Goal: Information Seeking & Learning: Find specific page/section

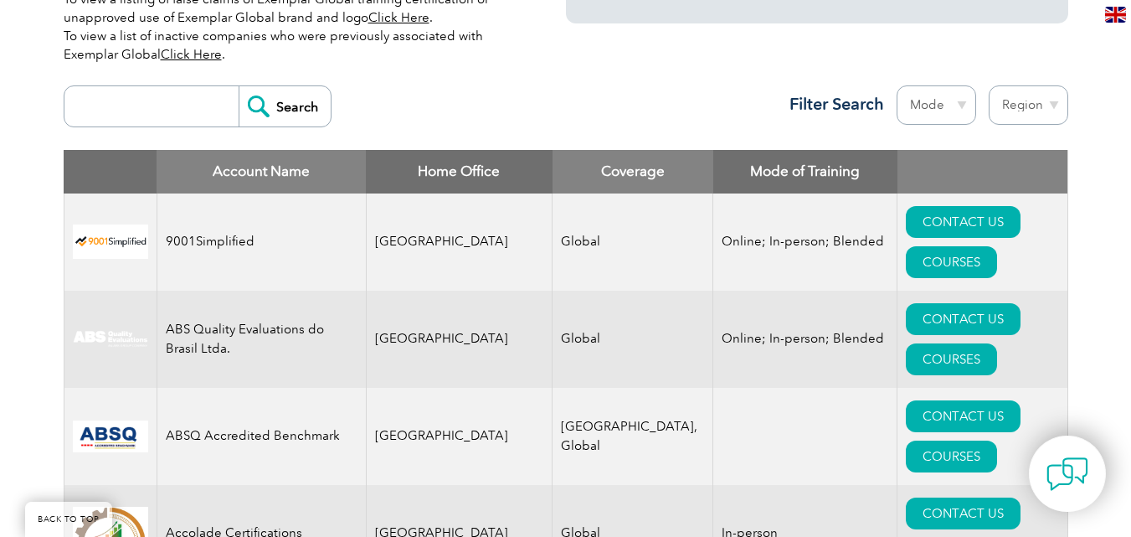
drag, startPoint x: 0, startPoint y: 0, endPoint x: 1057, endPoint y: 102, distance: 1061.6
click at [1057, 102] on select "Region Australia Bahrain Bangladesh Brazil Canada Colombia Dominican Republic E…" at bounding box center [1029, 104] width 80 height 39
select select "[GEOGRAPHIC_DATA]"
click at [989, 85] on select "Region Australia Bahrain Bangladesh Brazil Canada Colombia Dominican Republic E…" at bounding box center [1029, 104] width 80 height 39
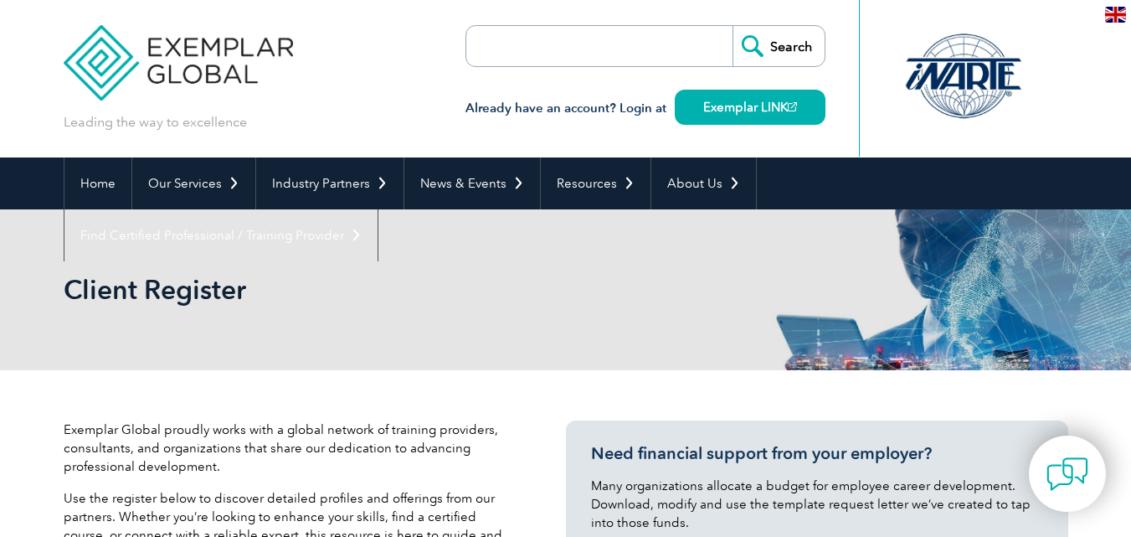
select select "[GEOGRAPHIC_DATA]"
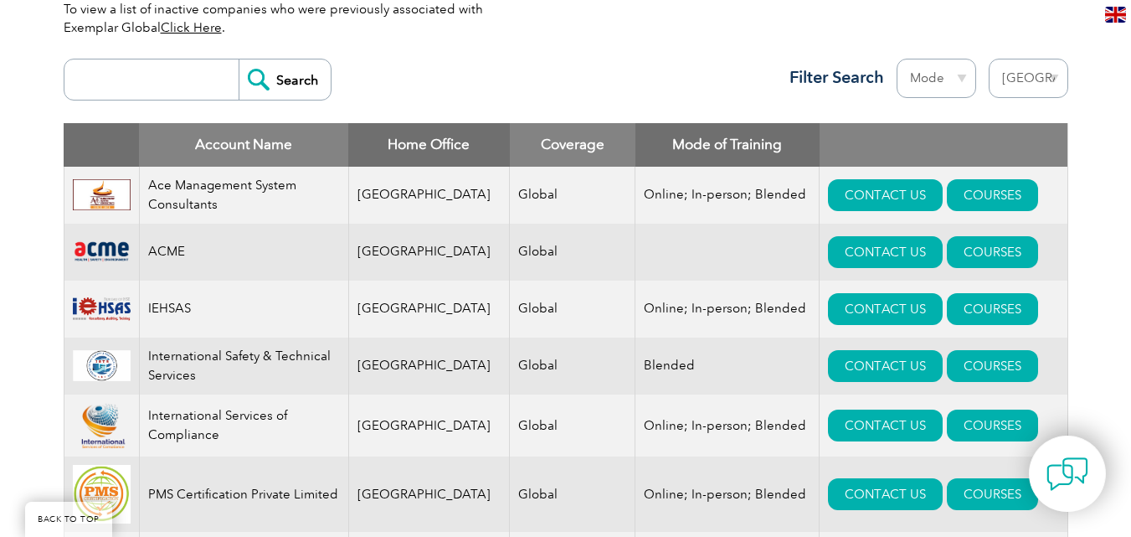
scroll to position [586, 0]
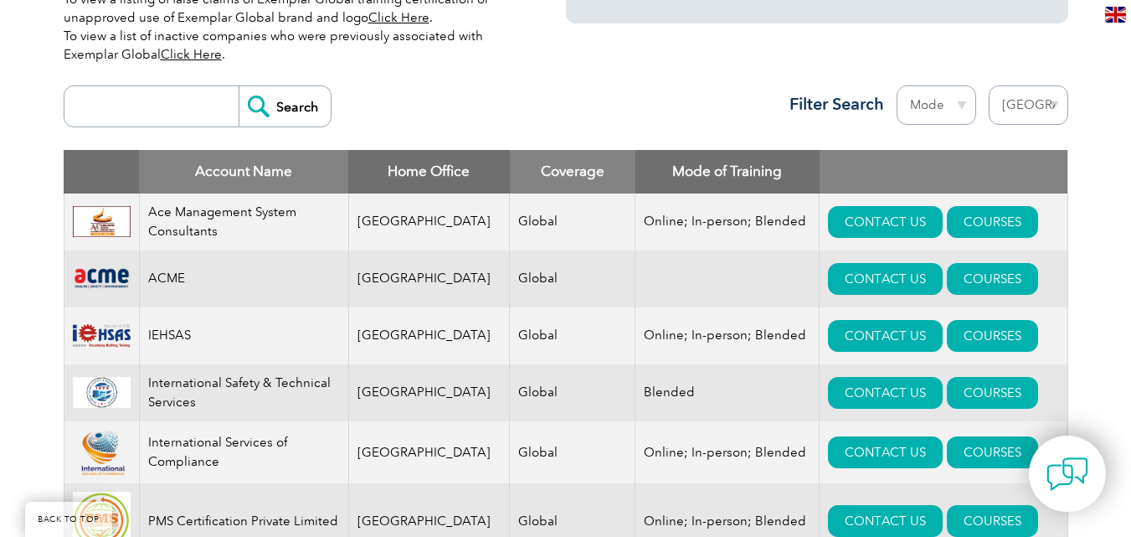
click at [185, 90] on input "search" at bounding box center [156, 106] width 166 height 40
type input "gitchia"
click at [239, 86] on input "Search" at bounding box center [285, 106] width 92 height 40
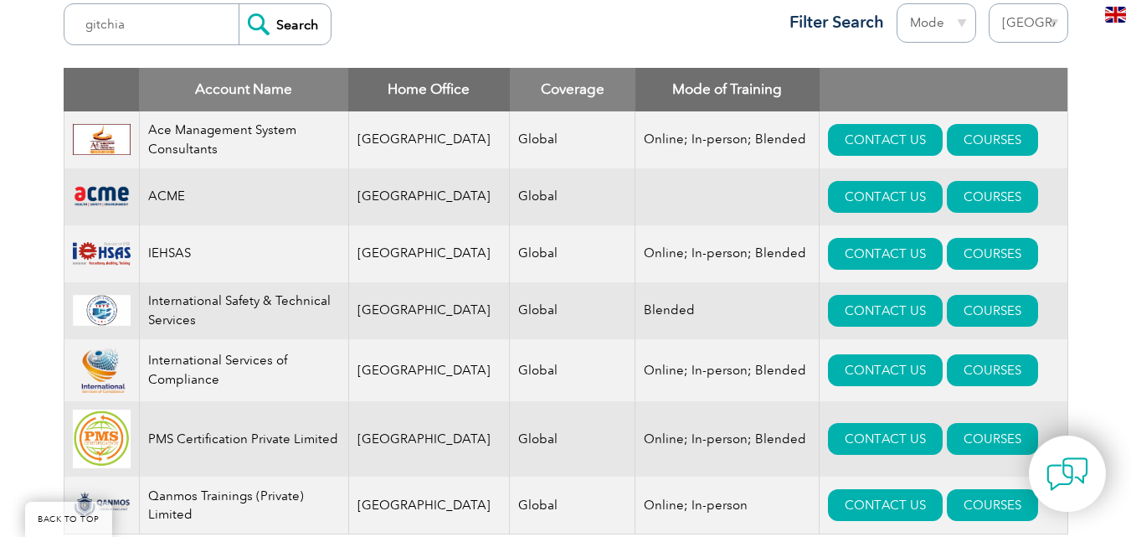
scroll to position [335, 0]
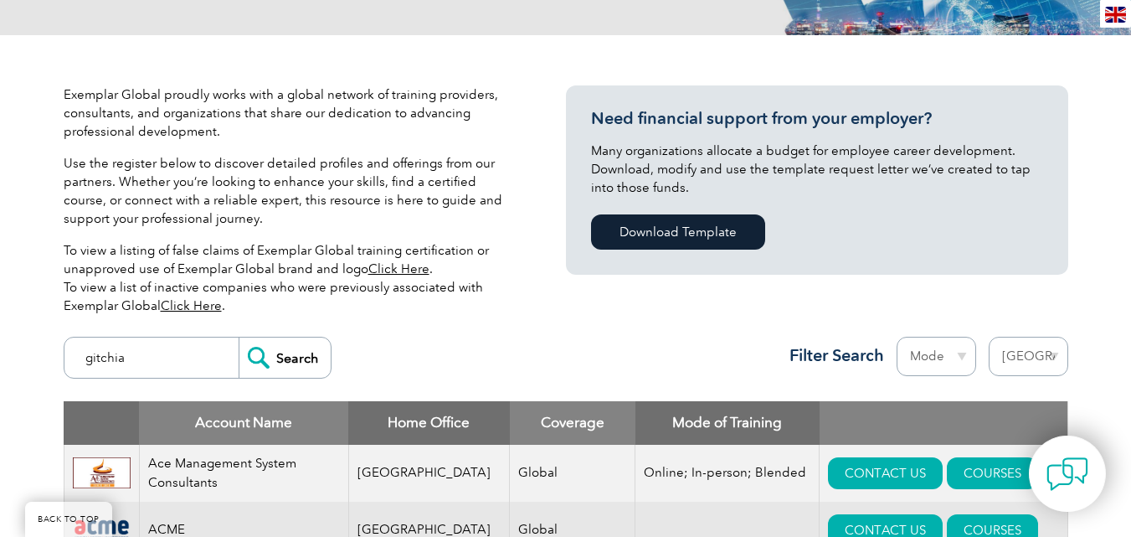
click at [218, 365] on input "gitchia" at bounding box center [156, 357] width 166 height 40
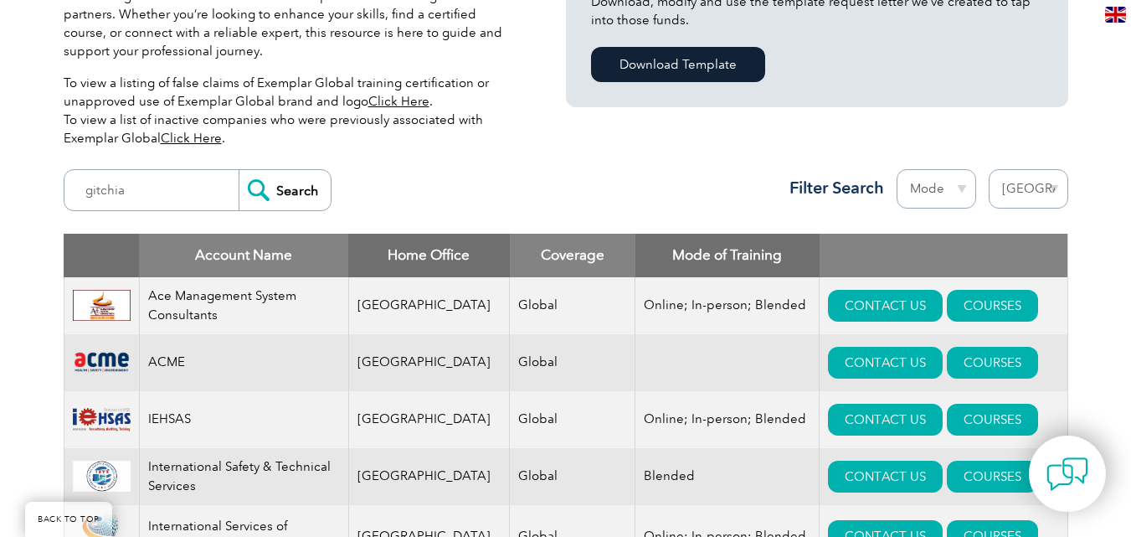
click at [274, 179] on input "Search" at bounding box center [285, 190] width 92 height 40
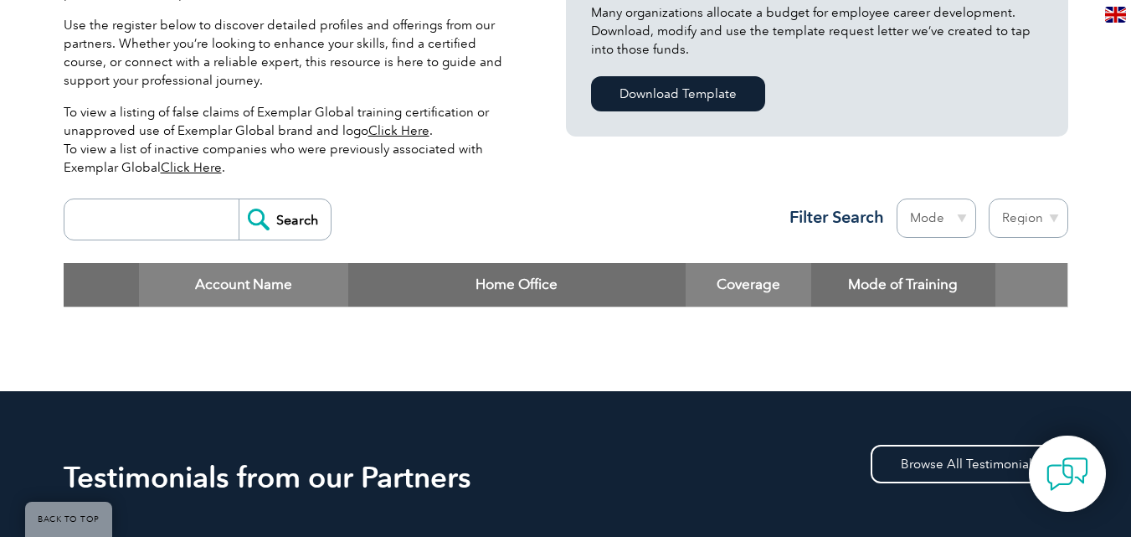
scroll to position [327, 0]
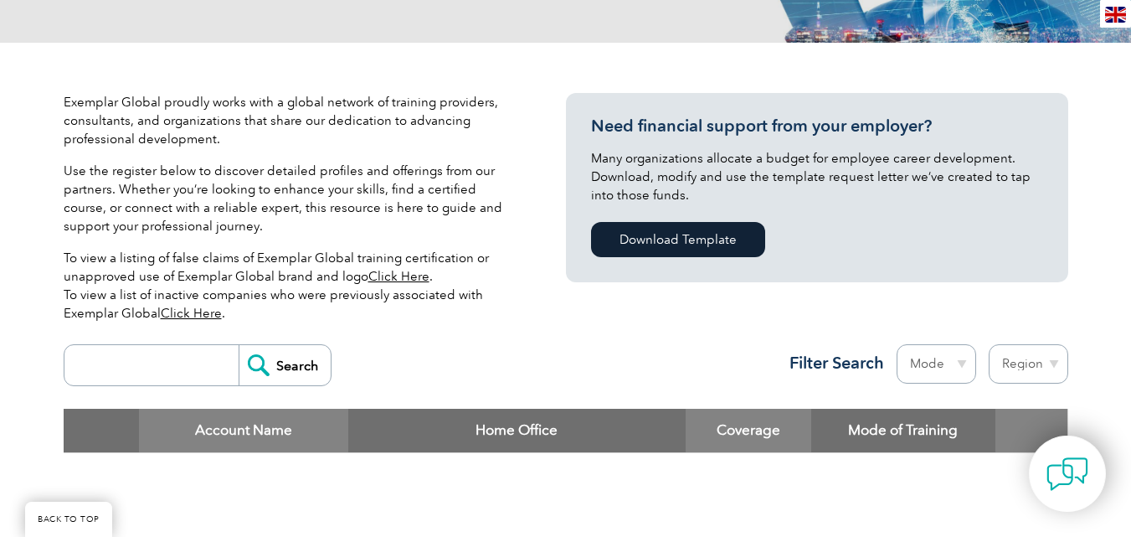
click at [160, 356] on input "search" at bounding box center [156, 365] width 166 height 40
type input "gitchia"
click at [273, 364] on input "Search" at bounding box center [285, 365] width 92 height 40
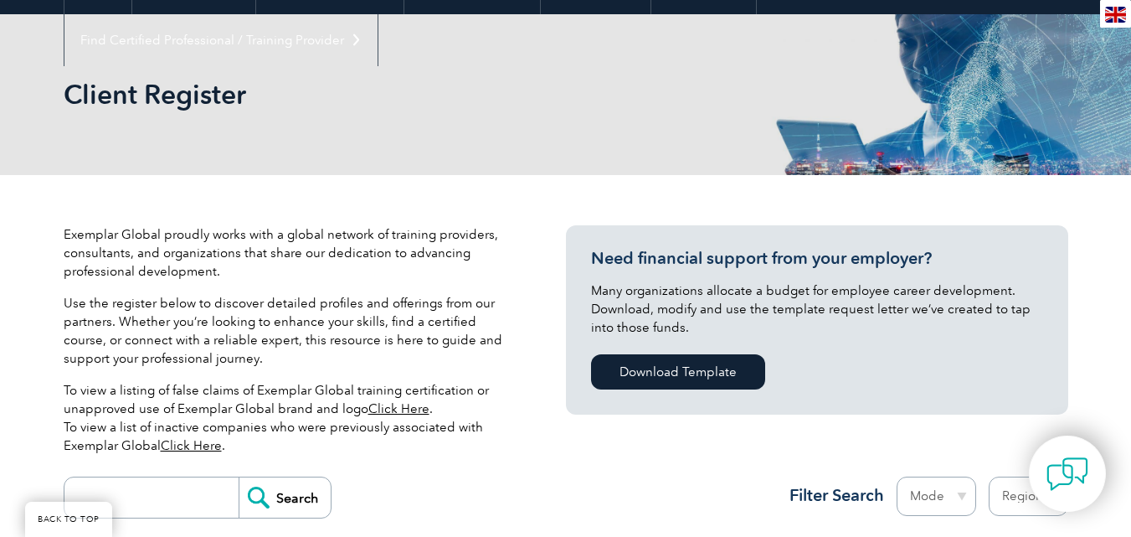
scroll to position [76, 0]
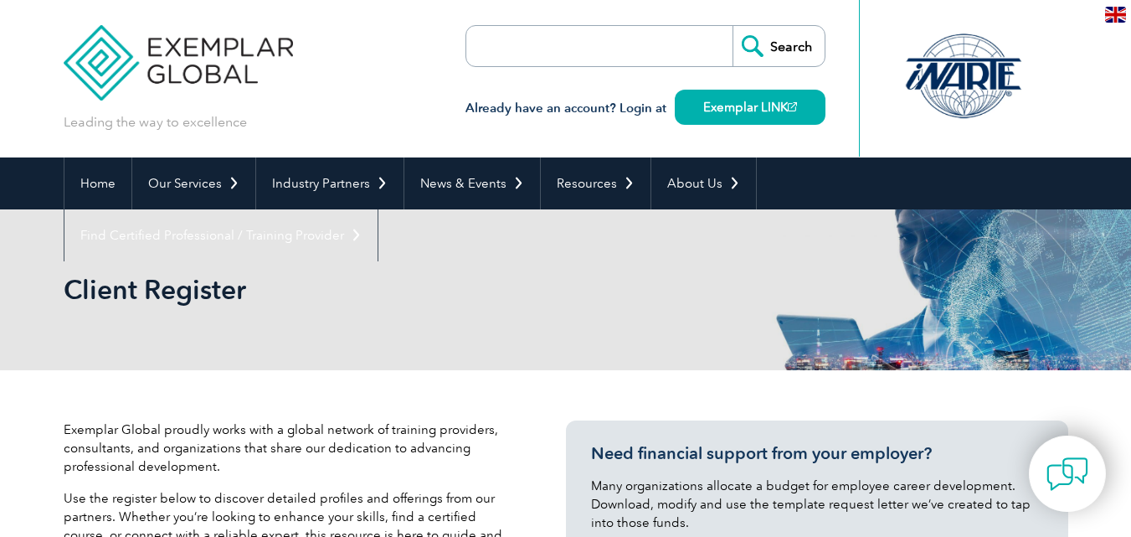
scroll to position [84, 0]
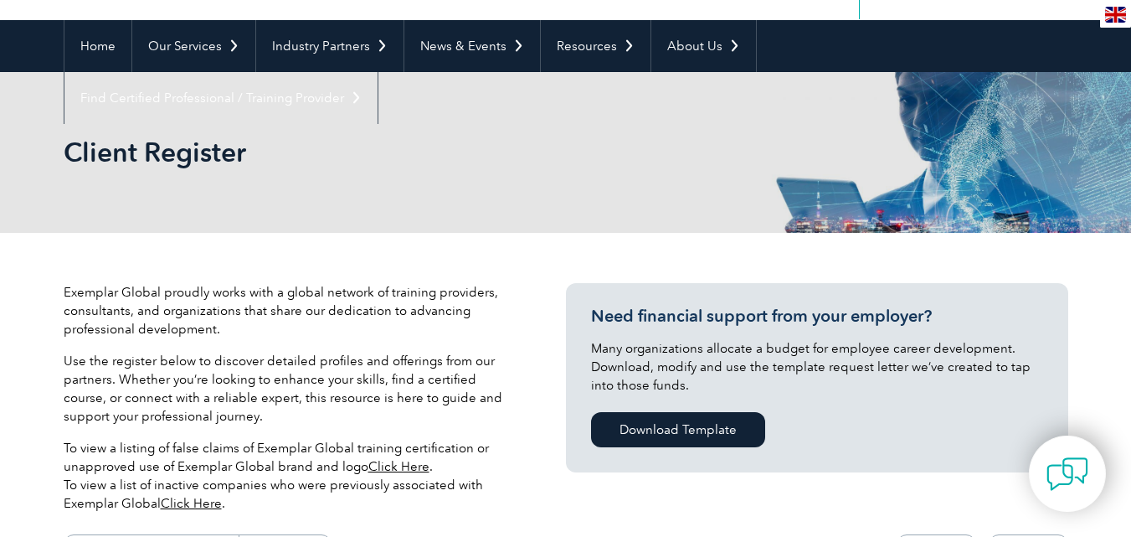
drag, startPoint x: 459, startPoint y: 389, endPoint x: 477, endPoint y: 414, distance: 30.5
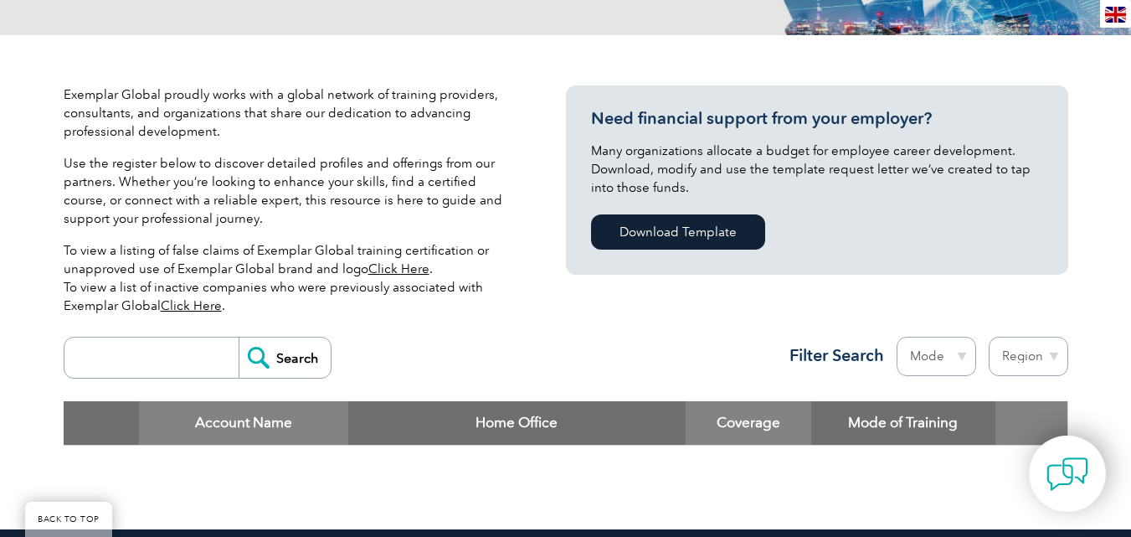
drag, startPoint x: 477, startPoint y: 414, endPoint x: 379, endPoint y: 467, distance: 111.7
click at [379, 466] on div "Account Name Home Office Coverage Mode of Training" at bounding box center [566, 435] width 1005 height 69
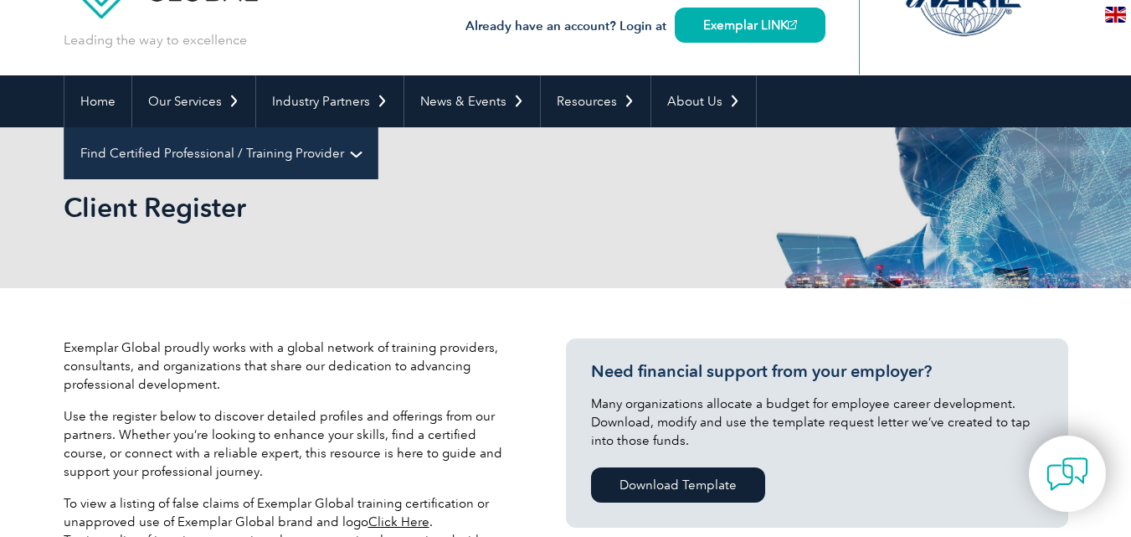
scroll to position [0, 0]
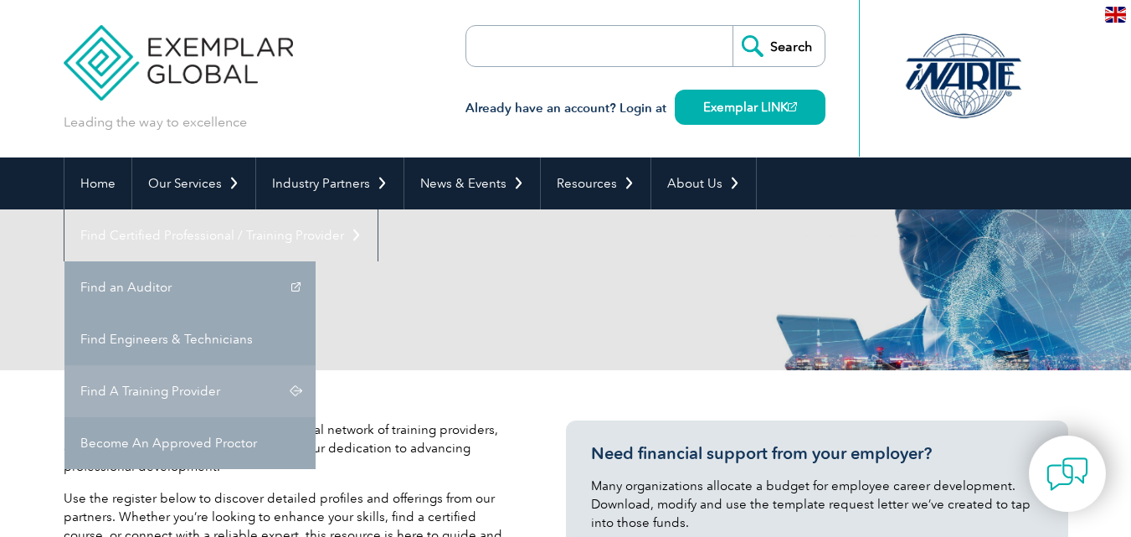
click at [316, 365] on link "Find A Training Provider" at bounding box center [189, 391] width 251 height 52
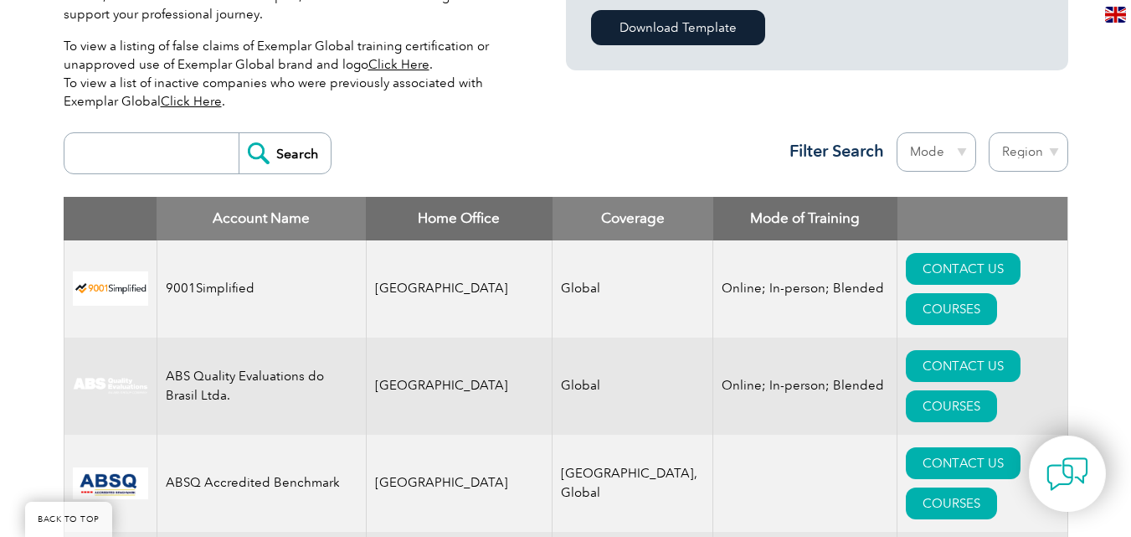
scroll to position [539, 0]
select select "[GEOGRAPHIC_DATA]"
click at [989, 132] on select "Region [GEOGRAPHIC_DATA] [GEOGRAPHIC_DATA] [GEOGRAPHIC_DATA] [GEOGRAPHIC_DATA] …" at bounding box center [1029, 151] width 80 height 39
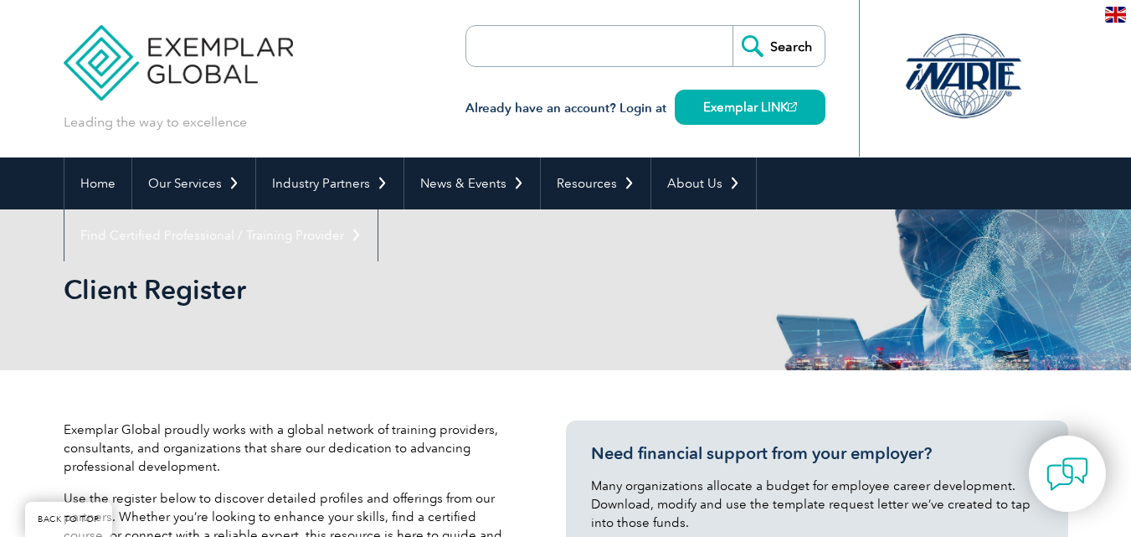
select select "[GEOGRAPHIC_DATA]"
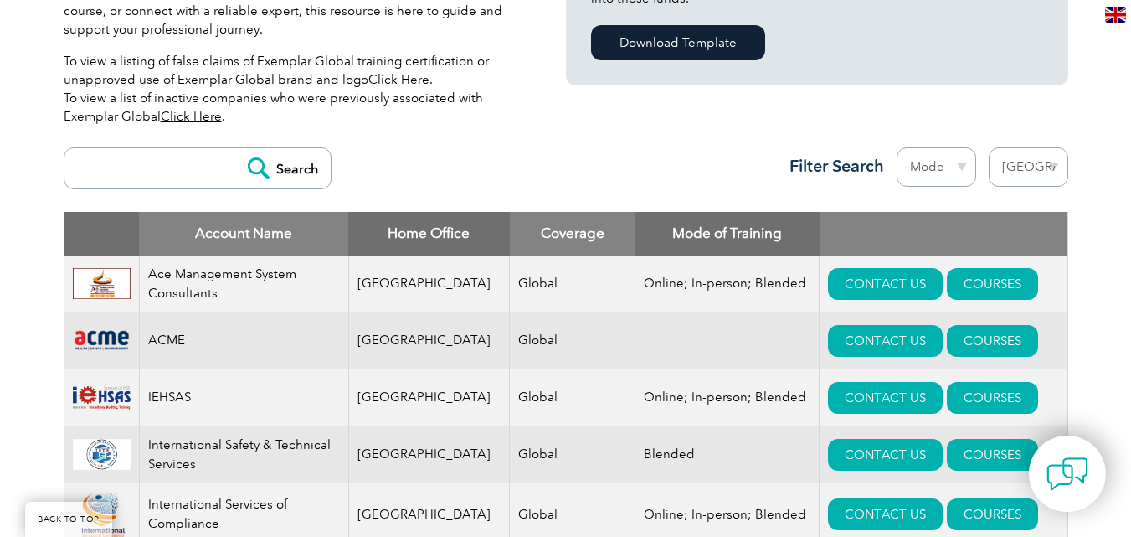
scroll to position [408, 0]
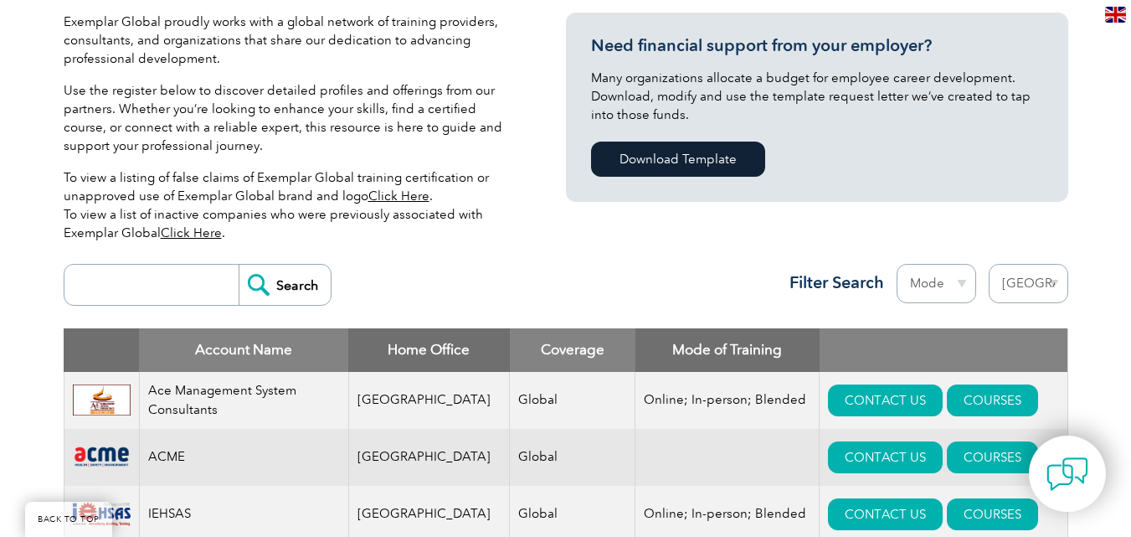
click at [152, 286] on input "search" at bounding box center [156, 285] width 166 height 40
type input "gitchia"
click at [262, 287] on input "Search" at bounding box center [285, 285] width 92 height 40
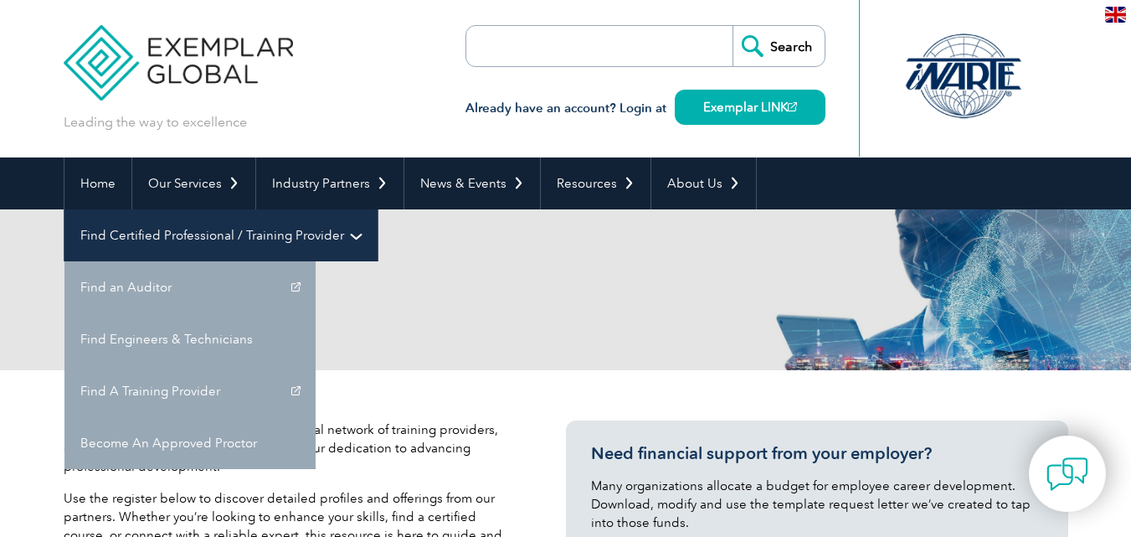
click at [378, 209] on link "Find Certified Professional / Training Provider" at bounding box center [220, 235] width 313 height 52
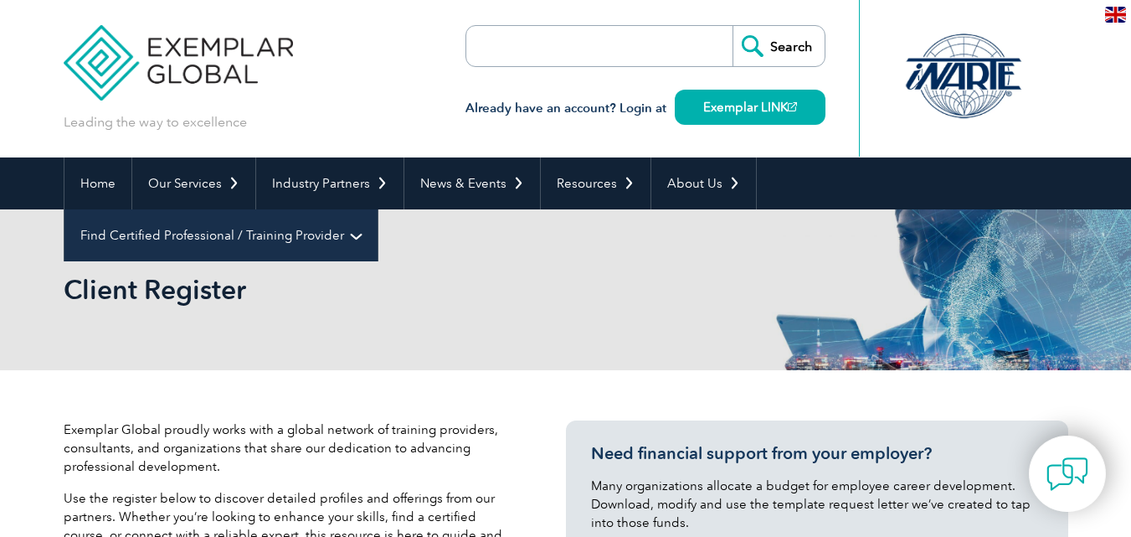
click at [378, 209] on link "Find Certified Professional / Training Provider" at bounding box center [220, 235] width 313 height 52
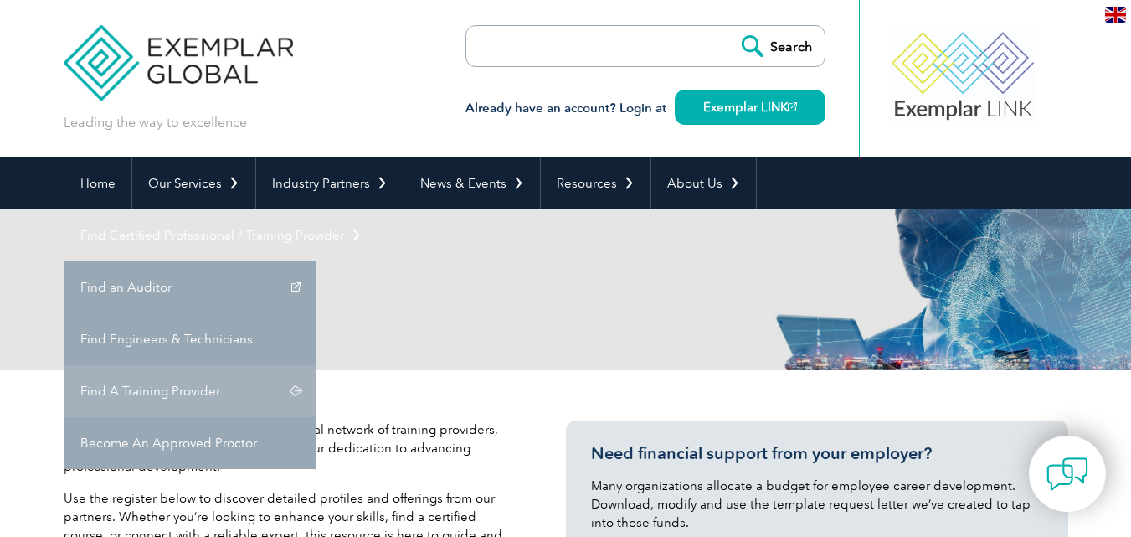
click at [316, 365] on link "Find A Training Provider" at bounding box center [189, 391] width 251 height 52
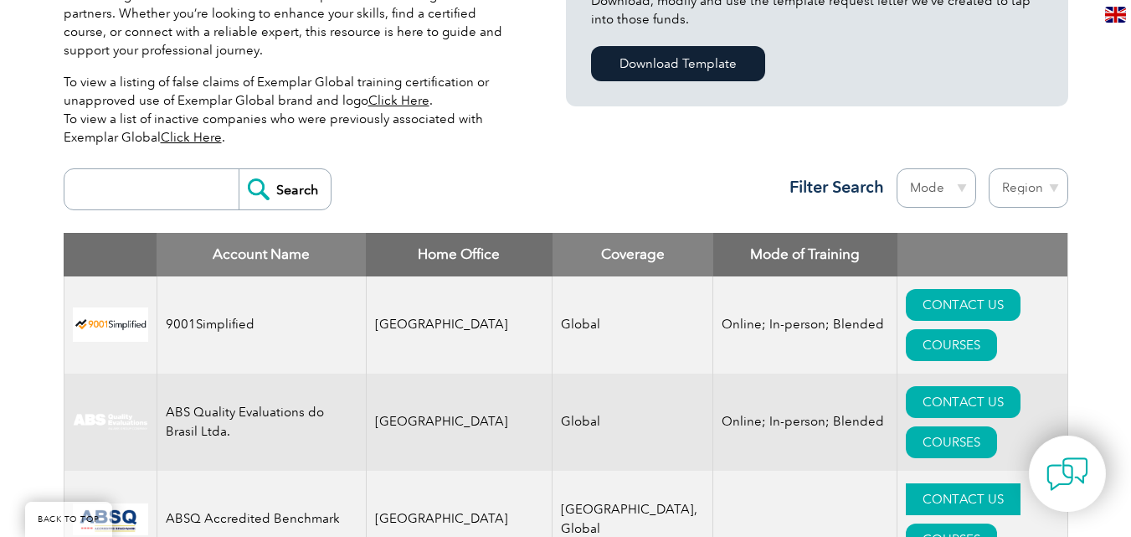
scroll to position [502, 0]
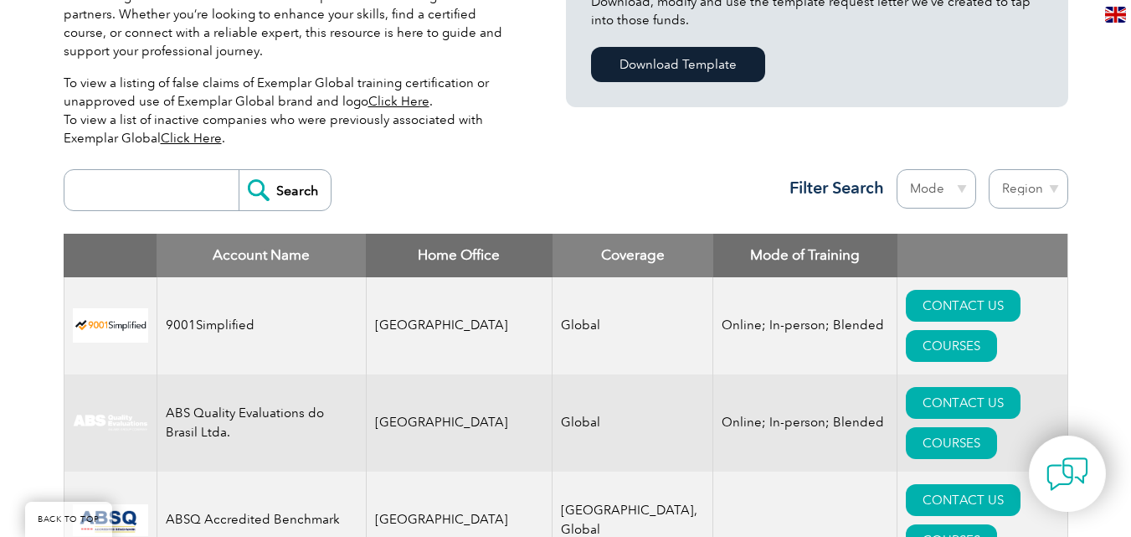
click at [1028, 188] on select "Region Australia Bahrain Bangladesh Brazil Canada Colombia Dominican Republic E…" at bounding box center [1029, 188] width 80 height 39
click at [960, 174] on select "Mode Online In-person Blended" at bounding box center [937, 188] width 80 height 39
select select "Online"
click at [897, 169] on select "Mode Online In-person Blended" at bounding box center [937, 188] width 80 height 39
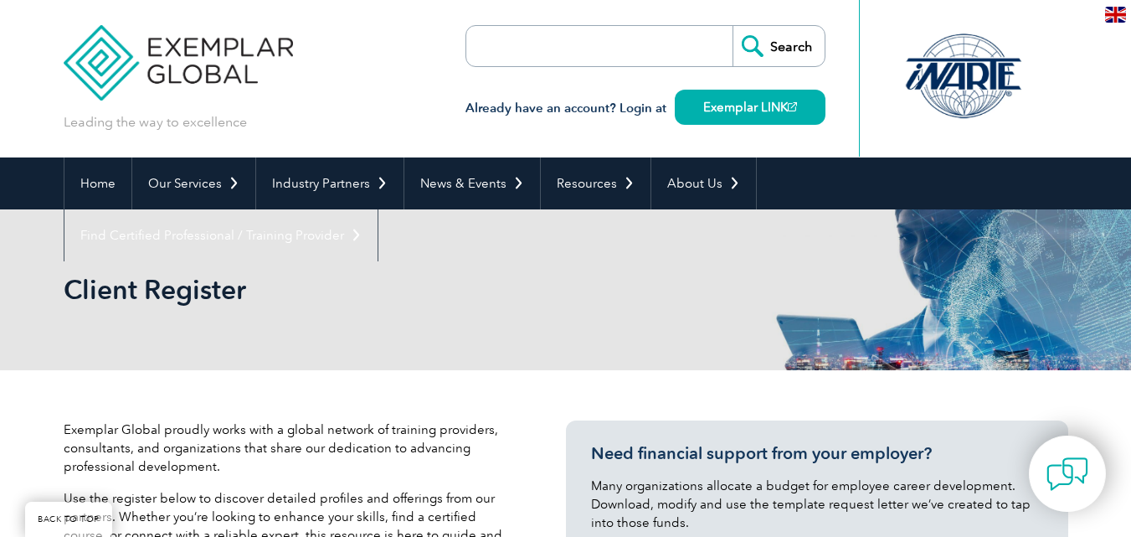
select select "Blended"
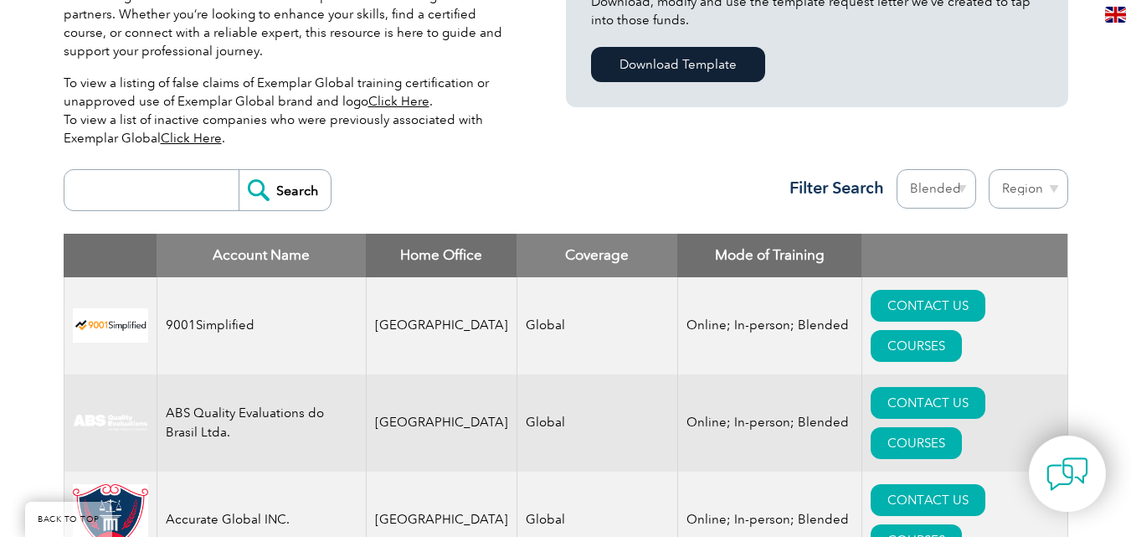
scroll to position [502, 0]
select select "[GEOGRAPHIC_DATA]"
click at [989, 169] on select "Region [GEOGRAPHIC_DATA] [GEOGRAPHIC_DATA] [GEOGRAPHIC_DATA] [GEOGRAPHIC_DATA] …" at bounding box center [1029, 188] width 80 height 39
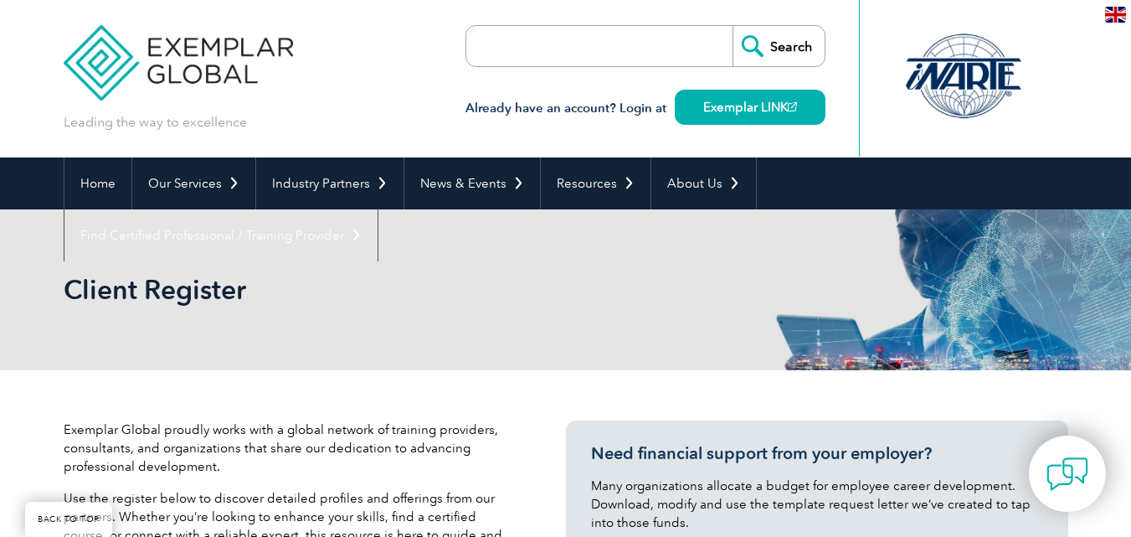
select select "[GEOGRAPHIC_DATA]"
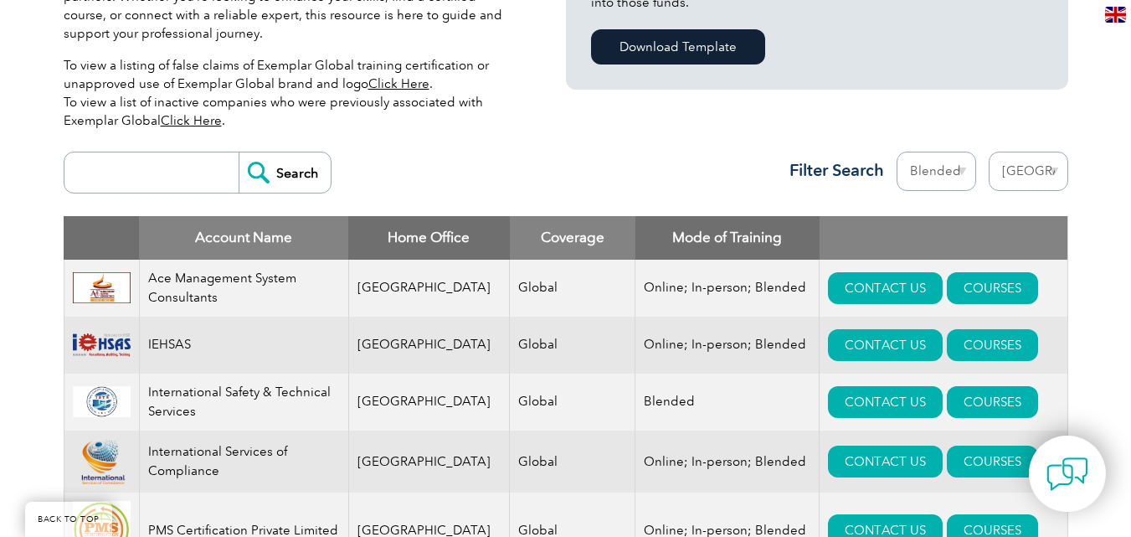
scroll to position [520, 0]
click at [211, 172] on input "search" at bounding box center [156, 172] width 166 height 40
type input "gitchia"
click at [282, 162] on input "Search" at bounding box center [285, 172] width 92 height 40
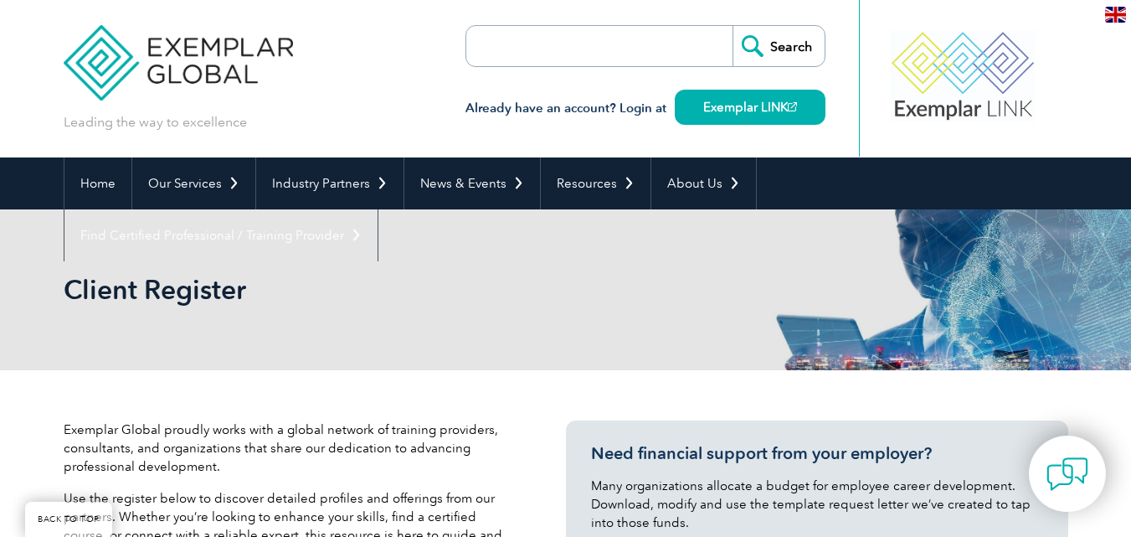
scroll to position [586, 0]
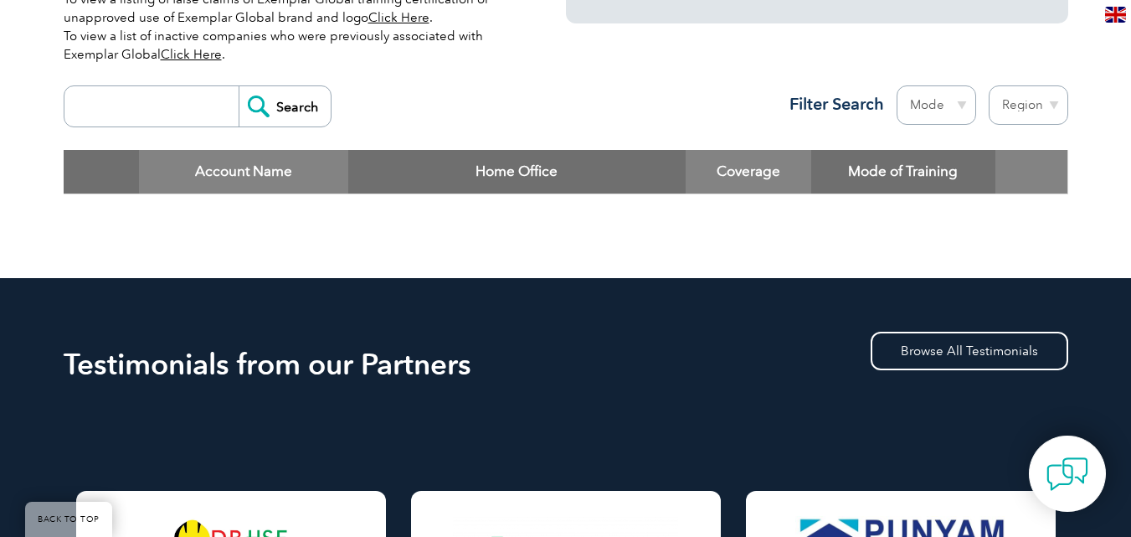
click at [1050, 219] on div "Account Name Home Office Coverage Mode of Training" at bounding box center [566, 184] width 1005 height 69
drag, startPoint x: 61, startPoint y: 224, endPoint x: 142, endPoint y: 219, distance: 80.5
click at [60, 224] on div "Exemplar Global proudly works with a global network of training providers, cons…" at bounding box center [565, 31] width 1131 height 494
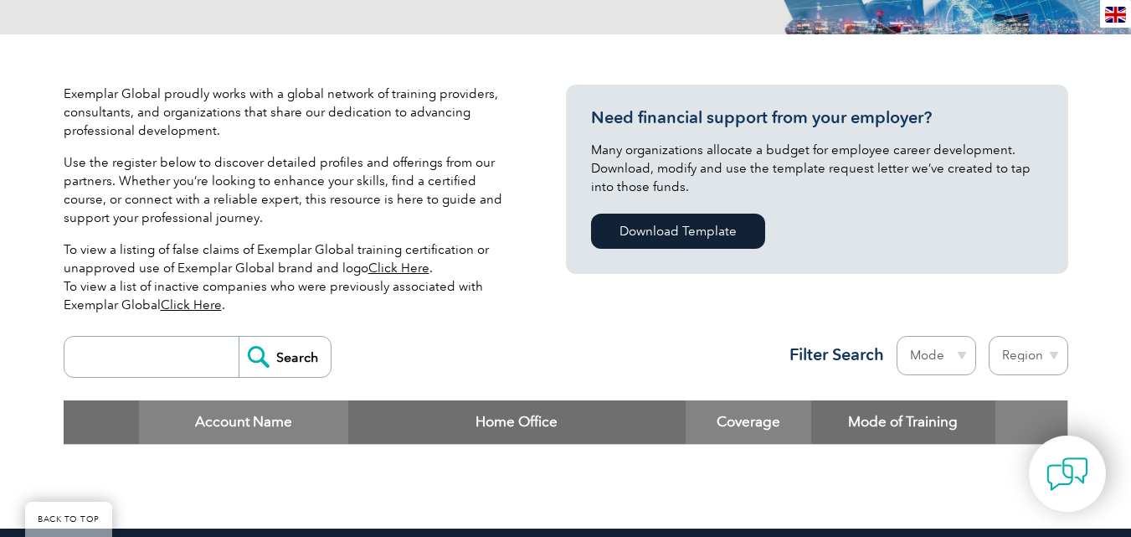
scroll to position [335, 0]
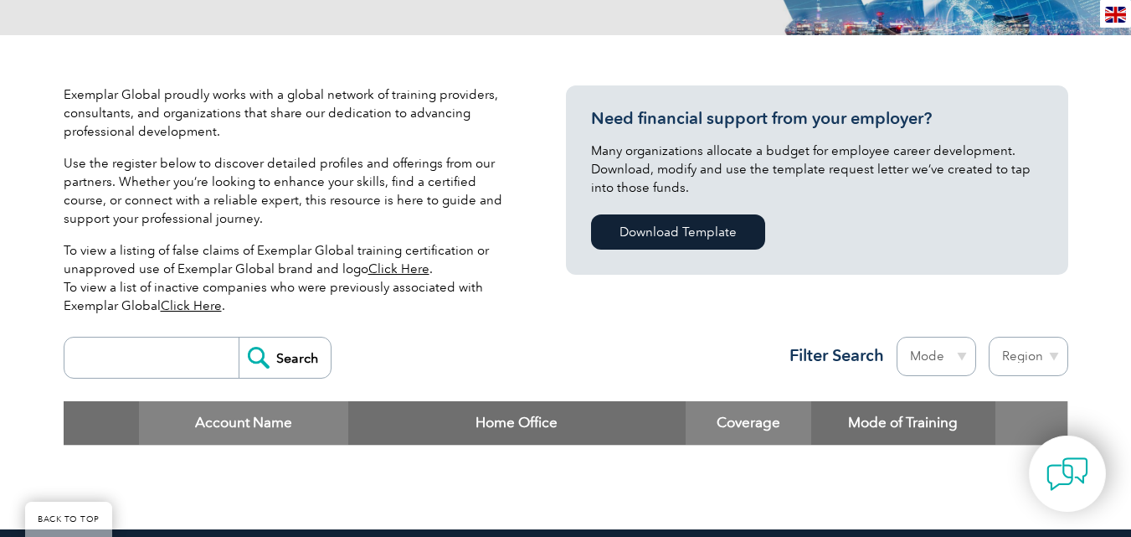
click at [180, 331] on div "Search Region Australia Bahrain Bangladesh Brazil Canada Colombia Dominican Rep…" at bounding box center [566, 364] width 1005 height 73
click at [178, 358] on input "search" at bounding box center [156, 357] width 166 height 40
type input "gitchia"
click at [279, 357] on input "Search" at bounding box center [285, 357] width 92 height 40
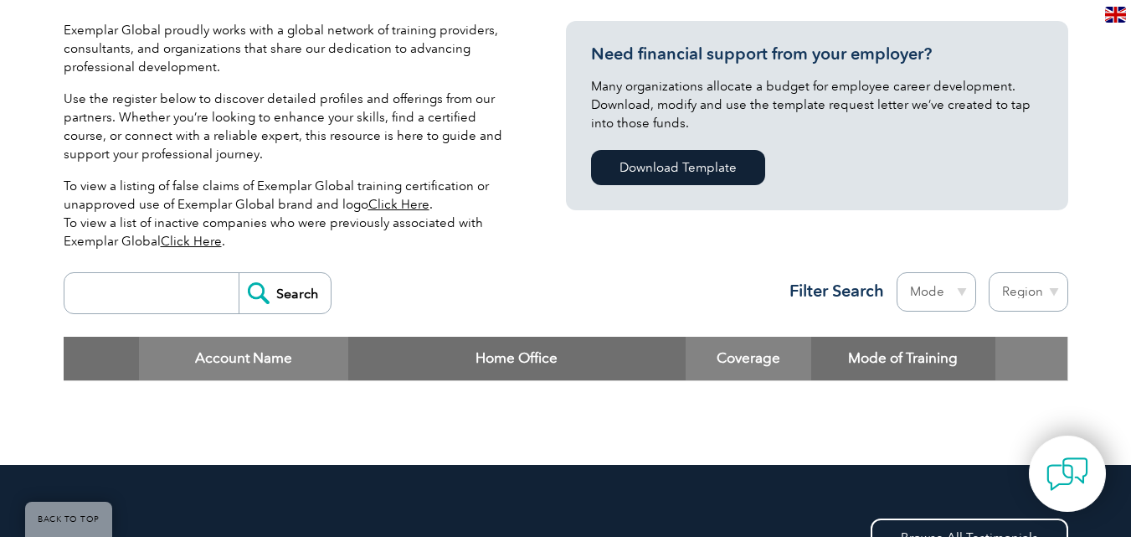
scroll to position [84, 0]
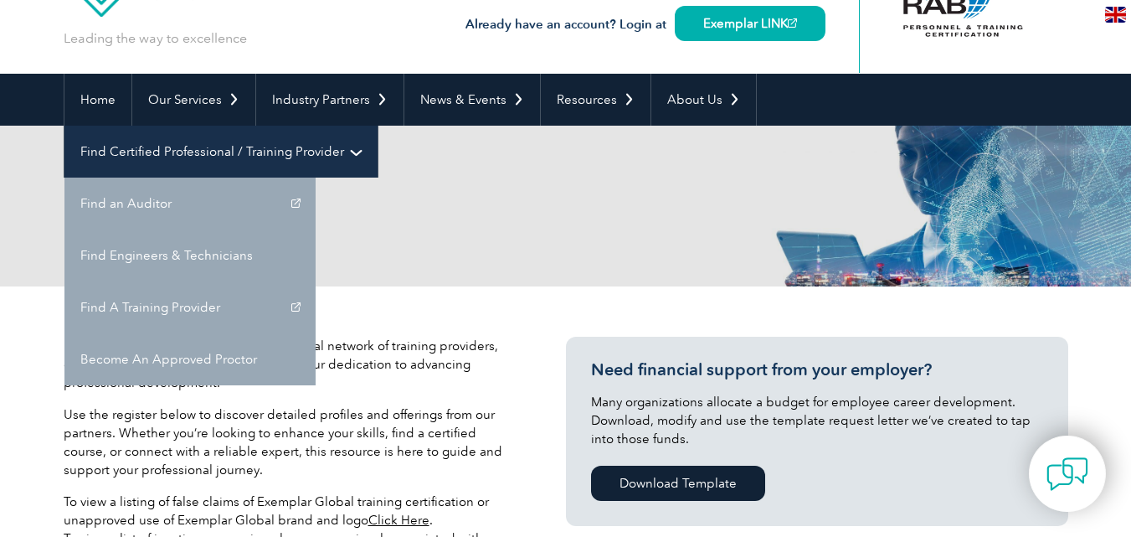
click at [378, 126] on link "Find Certified Professional / Training Provider" at bounding box center [220, 152] width 313 height 52
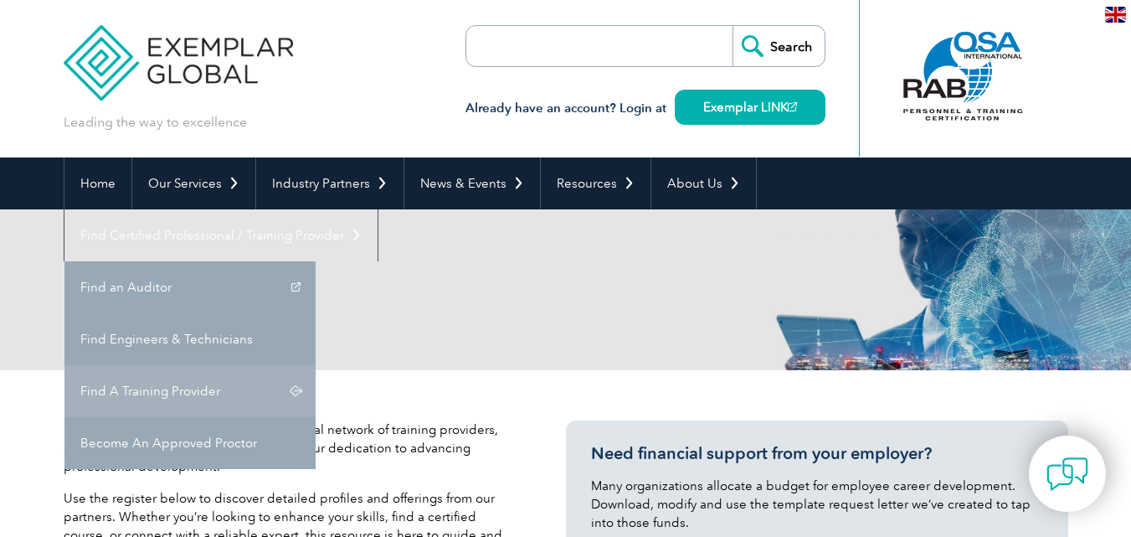
click at [316, 365] on link "Find A Training Provider" at bounding box center [189, 391] width 251 height 52
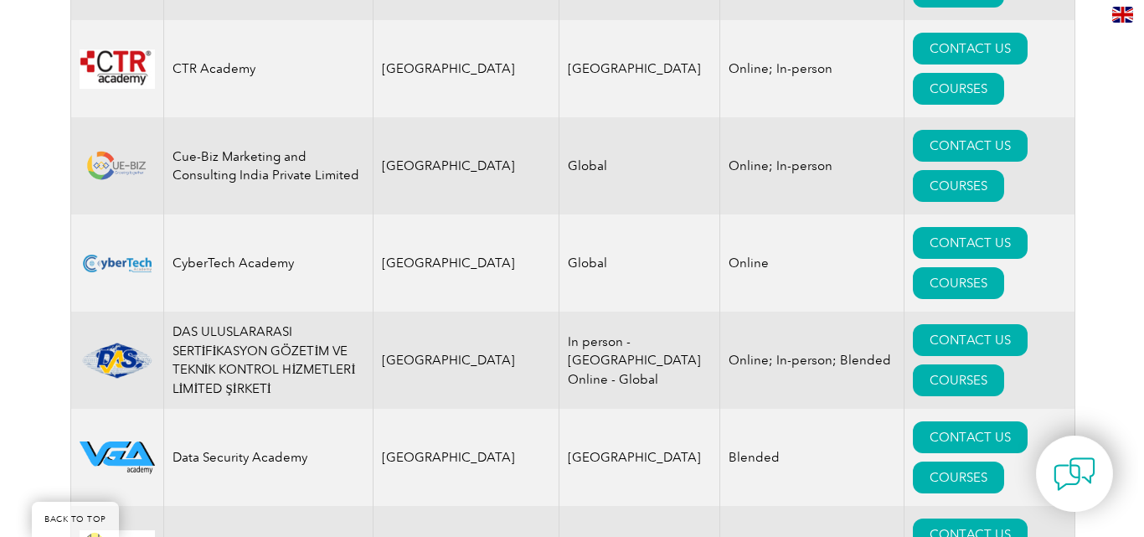
scroll to position [6950, 0]
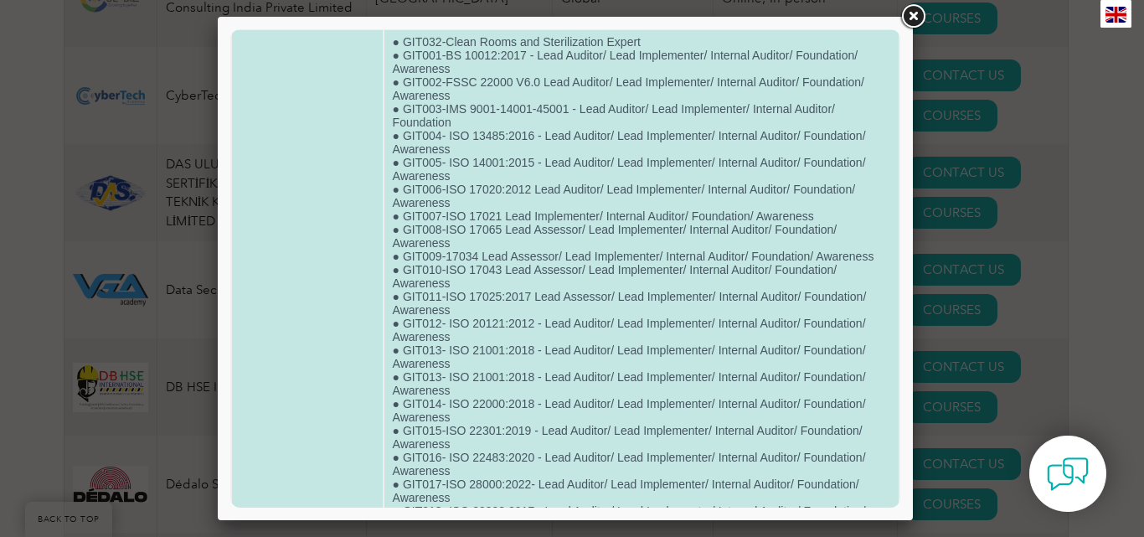
scroll to position [84, 0]
